Goal: Information Seeking & Learning: Find specific fact

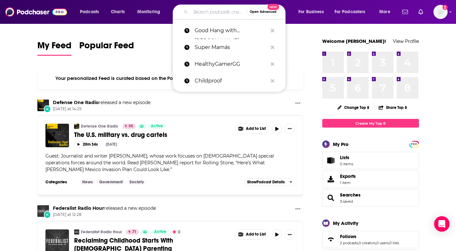
click at [211, 13] on input "Search podcasts, credits, & more..." at bounding box center [219, 12] width 56 height 10
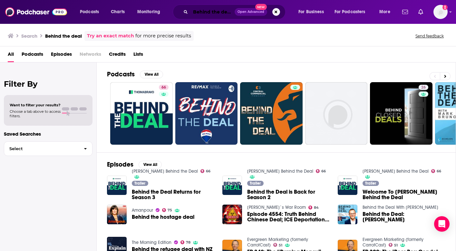
click at [204, 13] on input "Behind the deal" at bounding box center [213, 12] width 44 height 10
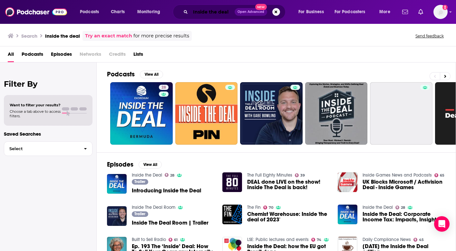
click at [231, 10] on input "Inside the deal" at bounding box center [213, 12] width 44 height 10
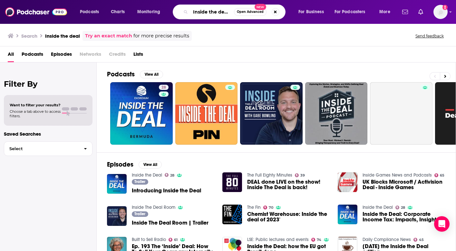
type input "Inside the deal berkadia"
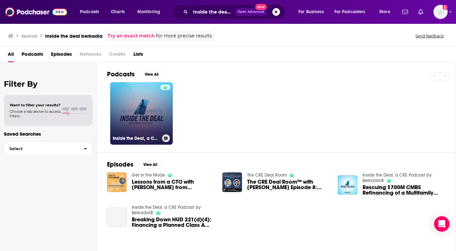
click at [154, 114] on link "Inside the Deal, a CRE Podcast by Berkadia®" at bounding box center [141, 113] width 63 height 63
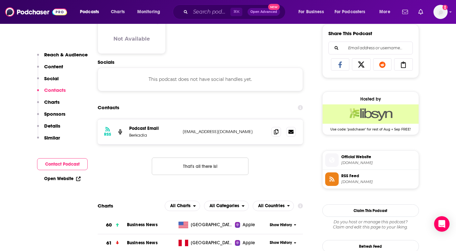
scroll to position [420, 0]
